Goal: Transaction & Acquisition: Purchase product/service

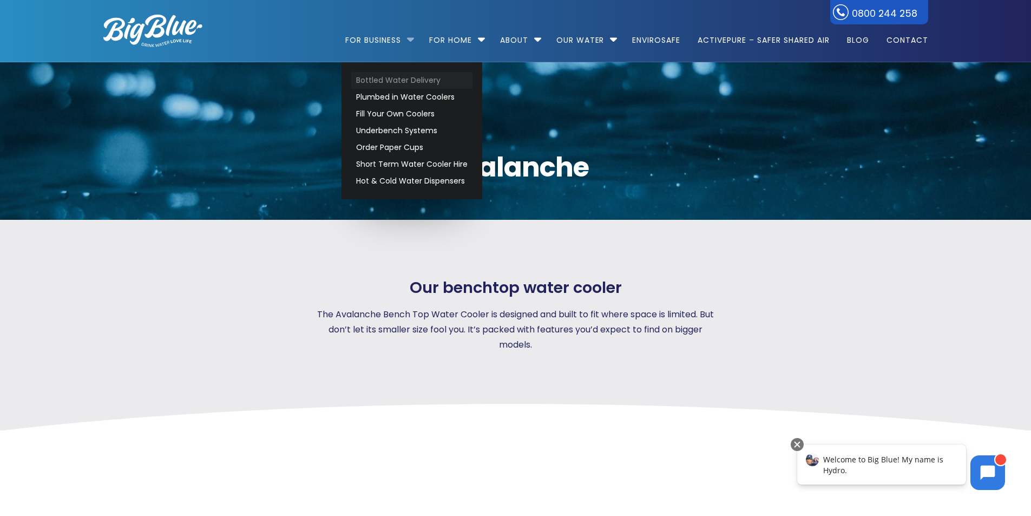
click at [383, 77] on link "Bottled Water Delivery" at bounding box center [411, 80] width 121 height 17
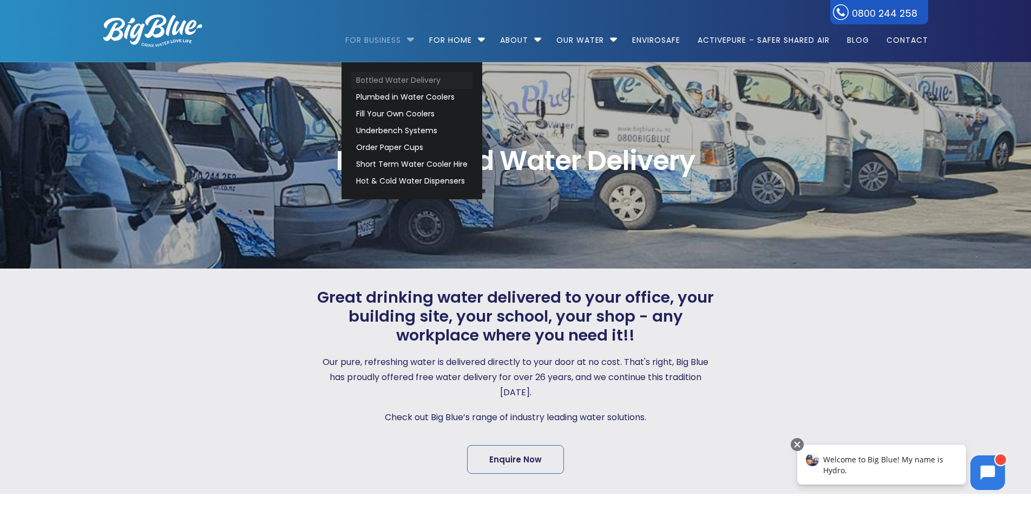
click at [406, 80] on link "Bottled Water Delivery" at bounding box center [411, 80] width 121 height 17
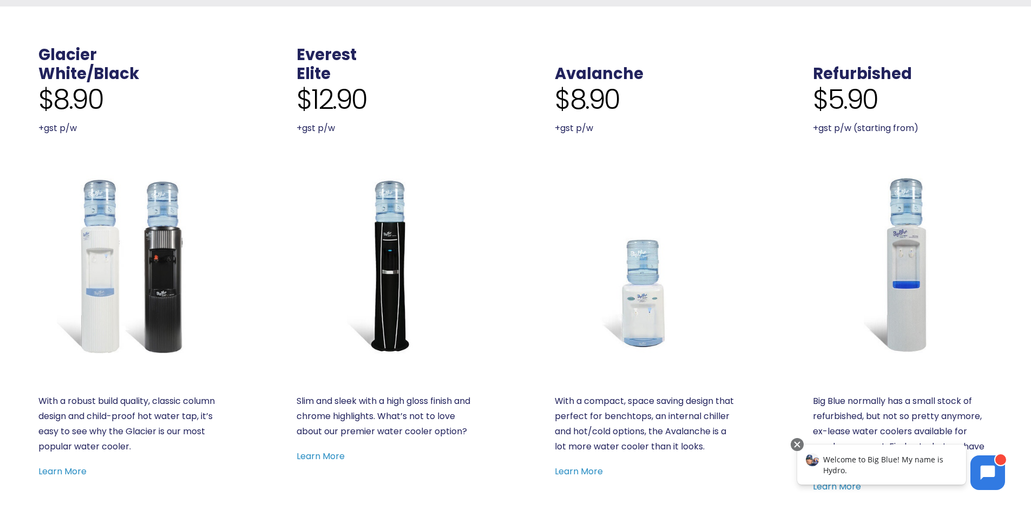
click at [643, 270] on img at bounding box center [645, 265] width 180 height 180
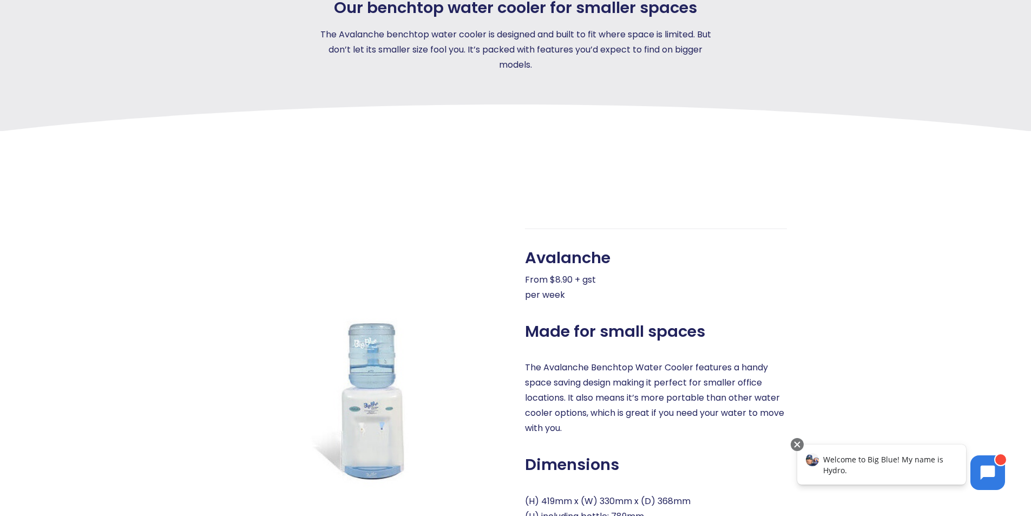
scroll to position [433, 0]
